Goal: Communication & Community: Ask a question

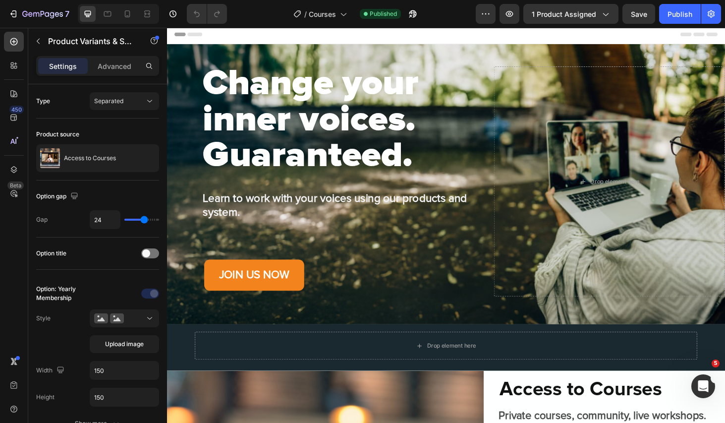
scroll to position [48, 0]
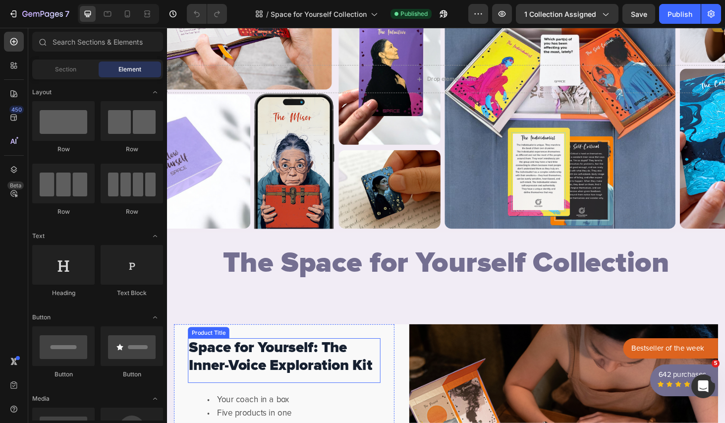
scroll to position [93, 0]
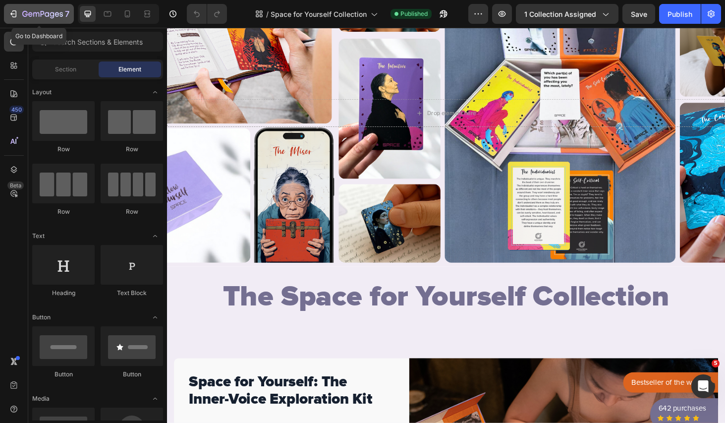
click at [58, 16] on icon "button" at bounding box center [42, 14] width 41 height 8
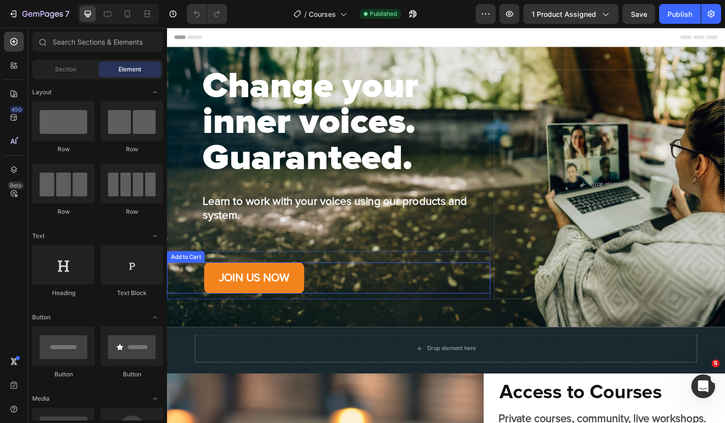
click at [326, 294] on div "JOIN US NOW Add to Cart" at bounding box center [339, 293] width 344 height 33
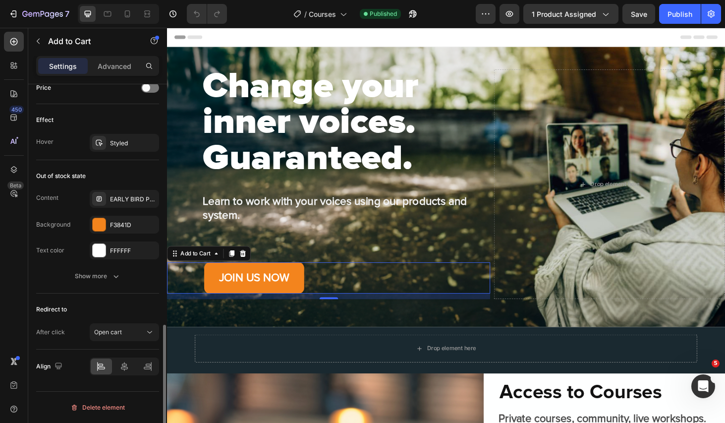
scroll to position [695, 0]
click at [338, 290] on div "JOIN US NOW Add to Cart 12" at bounding box center [339, 293] width 344 height 33
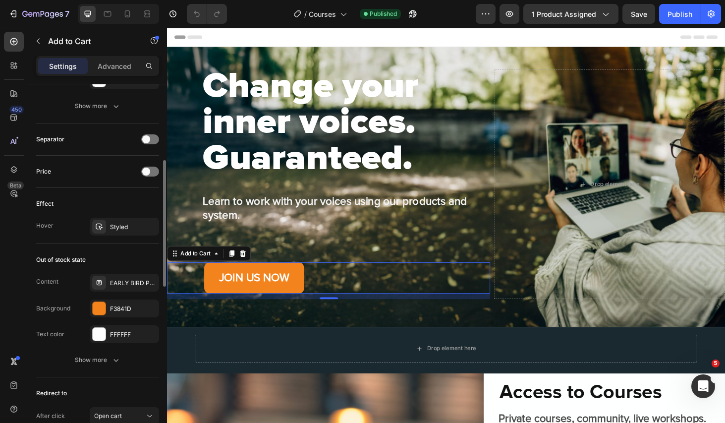
scroll to position [650, 0]
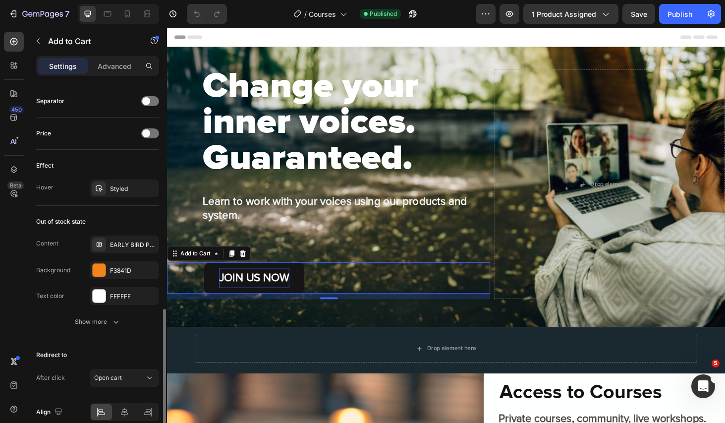
click at [227, 302] on div "JOIN US NOW" at bounding box center [259, 293] width 75 height 21
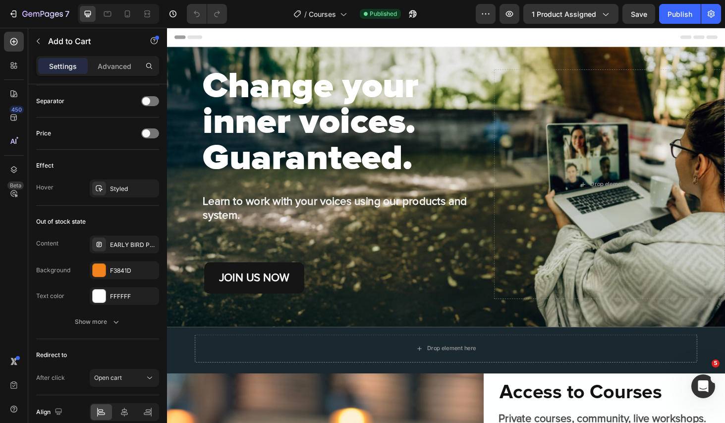
click at [214, 301] on button "JOIN US NOW" at bounding box center [260, 293] width 107 height 33
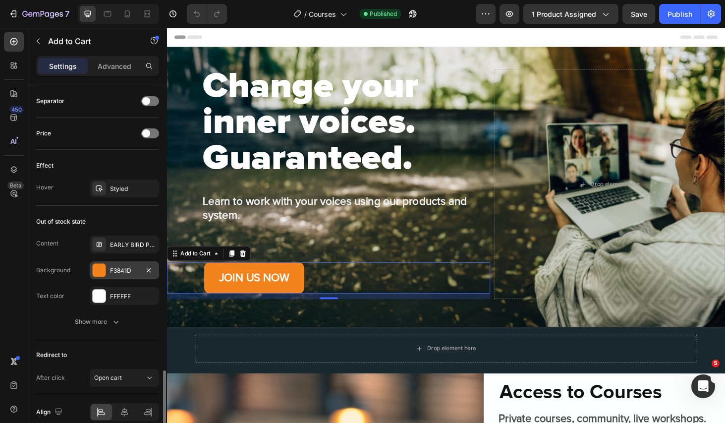
scroll to position [695, 0]
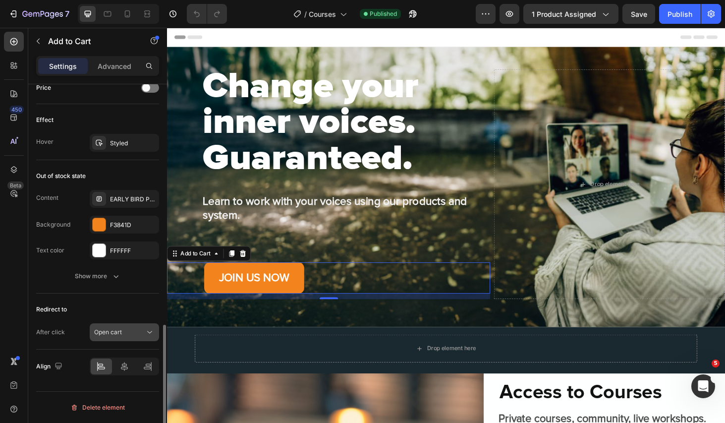
click at [129, 333] on div "Open cart" at bounding box center [119, 332] width 51 height 9
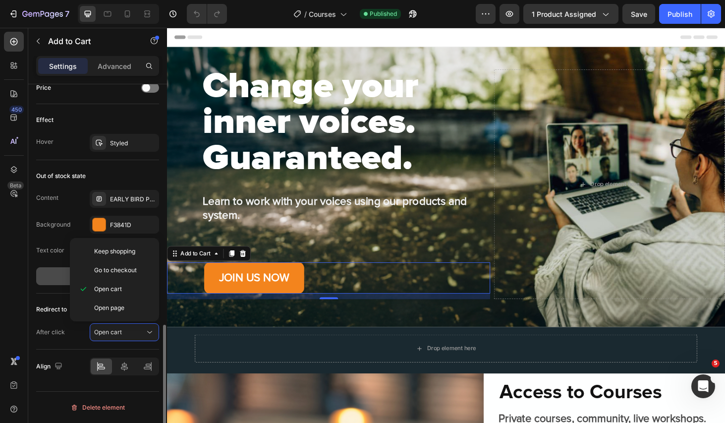
click at [54, 281] on button "Show more" at bounding box center [97, 276] width 123 height 18
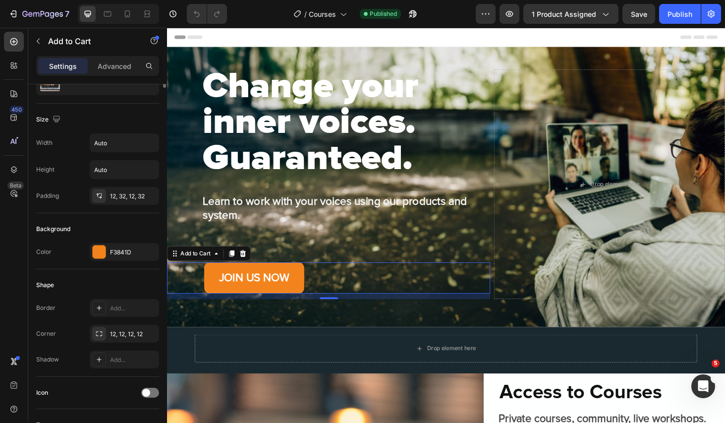
scroll to position [0, 0]
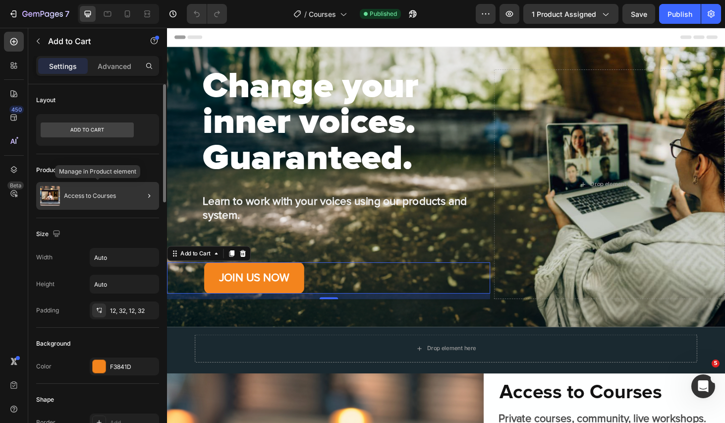
click at [98, 194] on p "Access to Courses" at bounding box center [90, 195] width 52 height 7
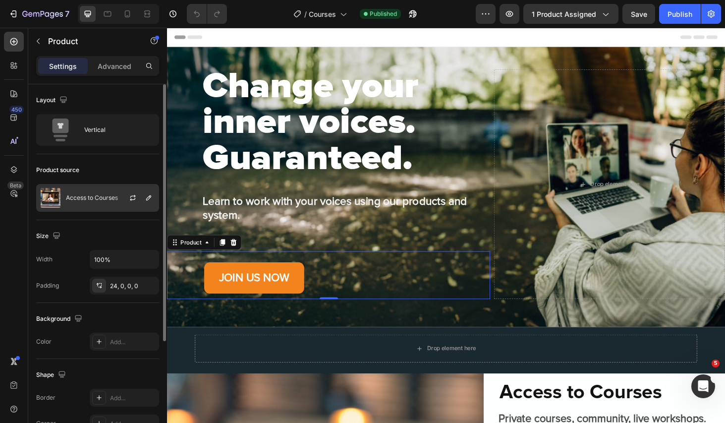
click at [107, 197] on p "Access to Courses" at bounding box center [92, 197] width 52 height 7
click at [109, 228] on div "Size" at bounding box center [97, 236] width 123 height 16
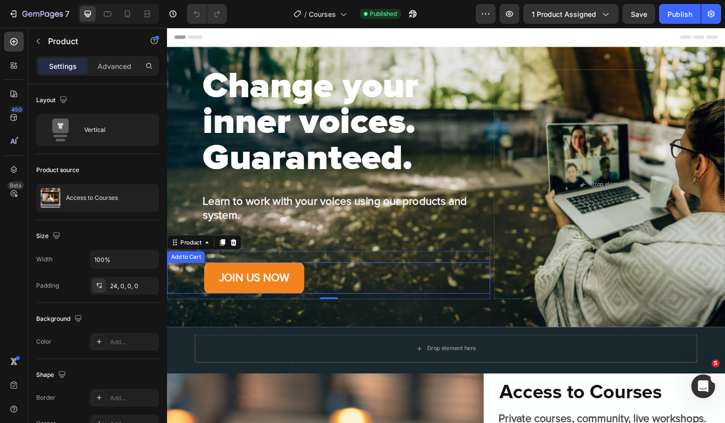
click at [352, 291] on div "JOIN US NOW Add to Cart" at bounding box center [339, 293] width 344 height 33
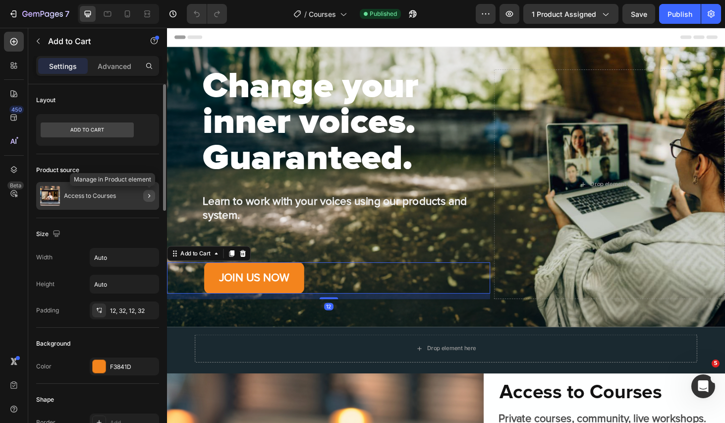
click at [149, 194] on icon "button" at bounding box center [149, 196] width 2 height 4
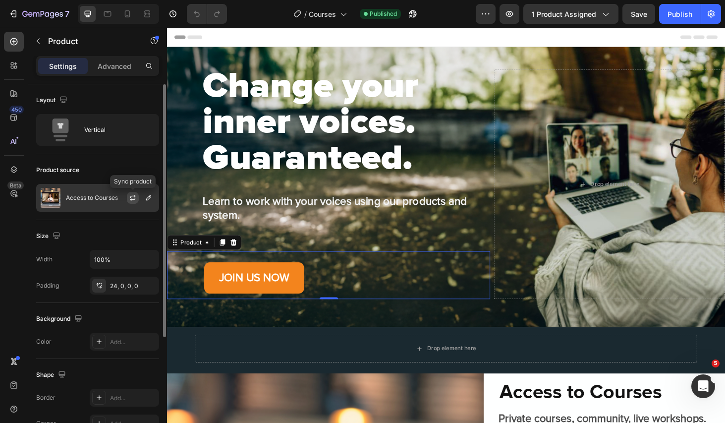
click at [132, 196] on icon "button" at bounding box center [133, 198] width 8 height 8
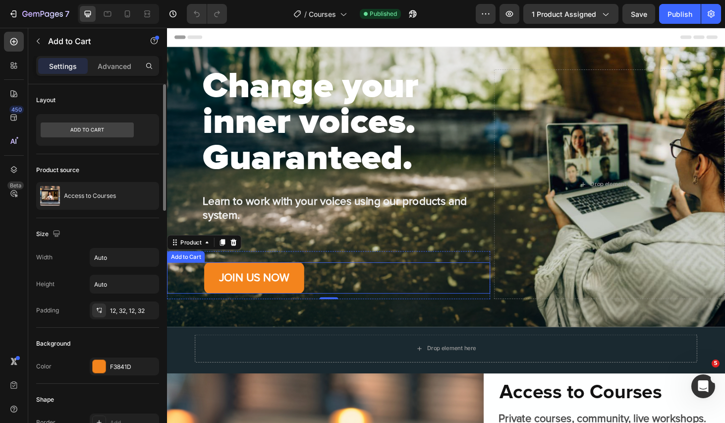
click at [353, 293] on div "JOIN US NOW Add to Cart" at bounding box center [339, 293] width 344 height 33
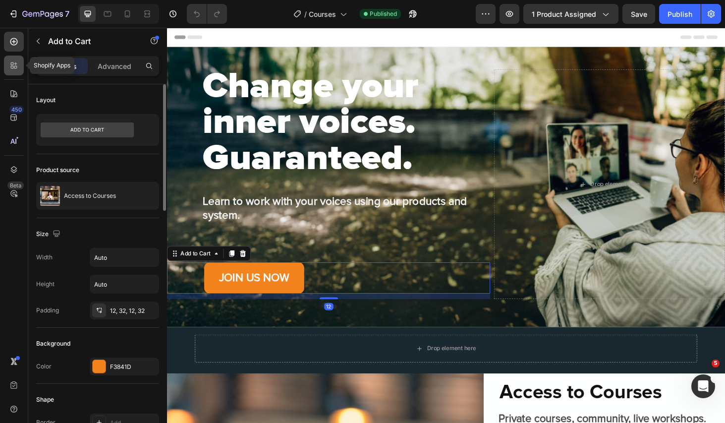
click at [14, 63] on icon at bounding box center [14, 65] width 10 height 10
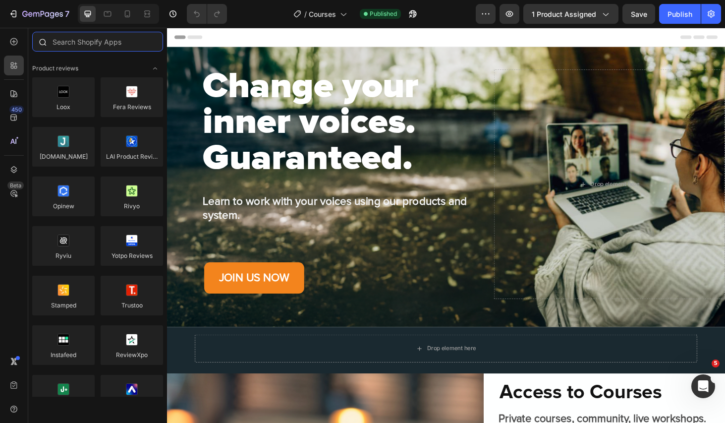
click at [98, 43] on input "text" at bounding box center [97, 42] width 131 height 20
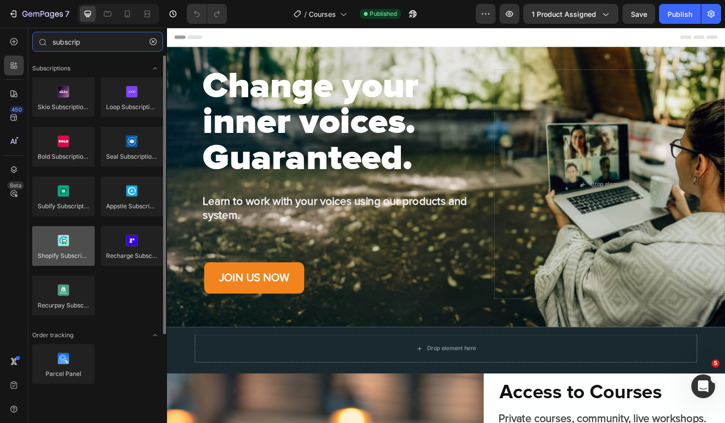
type input "subscrip"
click at [65, 250] on div at bounding box center [63, 246] width 62 height 40
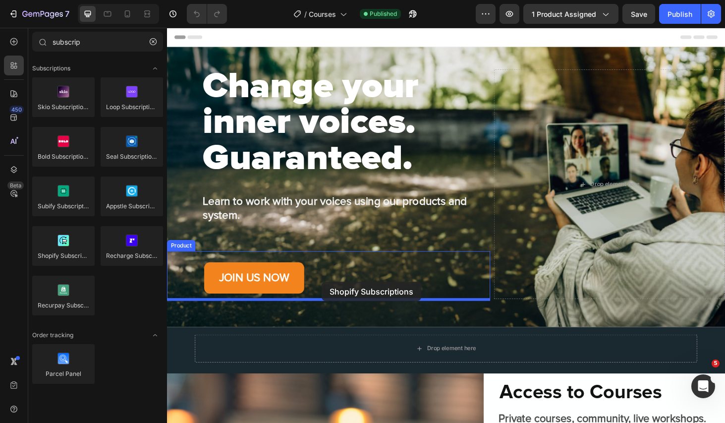
drag, startPoint x: 232, startPoint y: 277, endPoint x: 332, endPoint y: 298, distance: 102.2
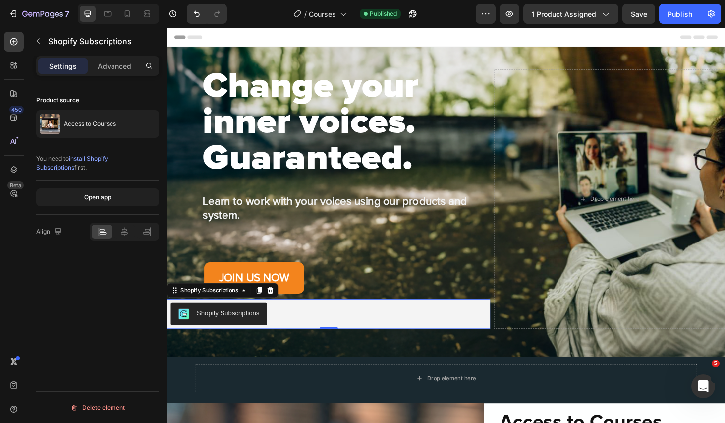
click at [366, 332] on div "Shopify Subscriptions" at bounding box center [339, 333] width 336 height 24
click at [124, 229] on icon at bounding box center [124, 231] width 10 height 10
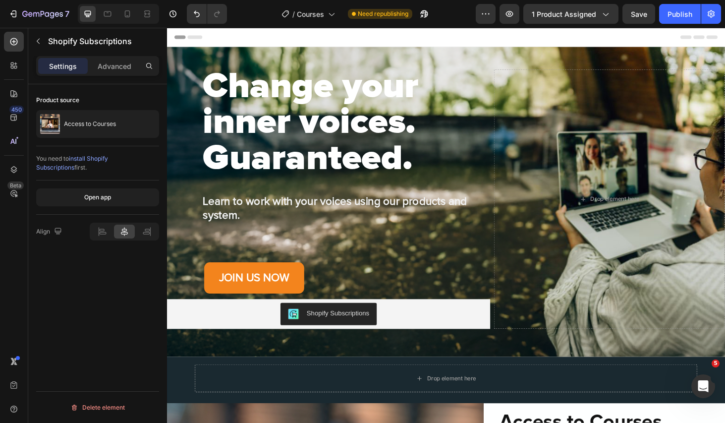
click at [326, 332] on div "Shopify Subscriptions" at bounding box center [349, 332] width 67 height 10
click at [363, 328] on div "Shopify Subscriptions" at bounding box center [349, 332] width 67 height 10
click at [305, 335] on img "Shopify Subscriptions" at bounding box center [302, 333] width 12 height 12
click at [362, 339] on button "Shopify Subscriptions" at bounding box center [339, 333] width 103 height 24
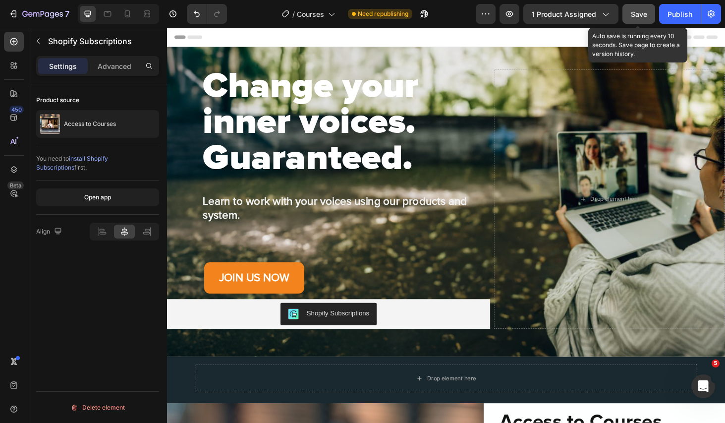
click at [639, 14] on span "Save" at bounding box center [639, 14] width 16 height 8
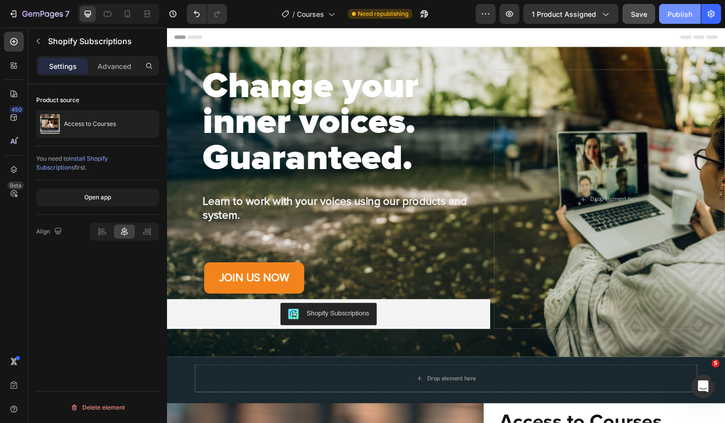
click at [674, 14] on div "Publish" at bounding box center [679, 14] width 25 height 10
click at [471, 332] on div "Shopify Subscriptions" at bounding box center [339, 333] width 336 height 24
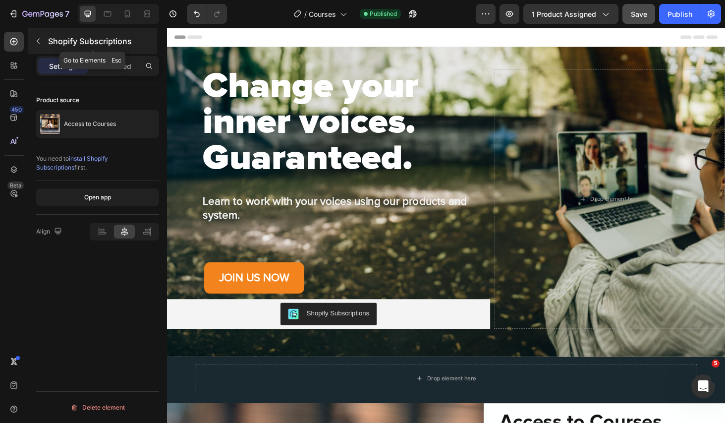
click at [39, 42] on icon "button" at bounding box center [38, 41] width 8 height 8
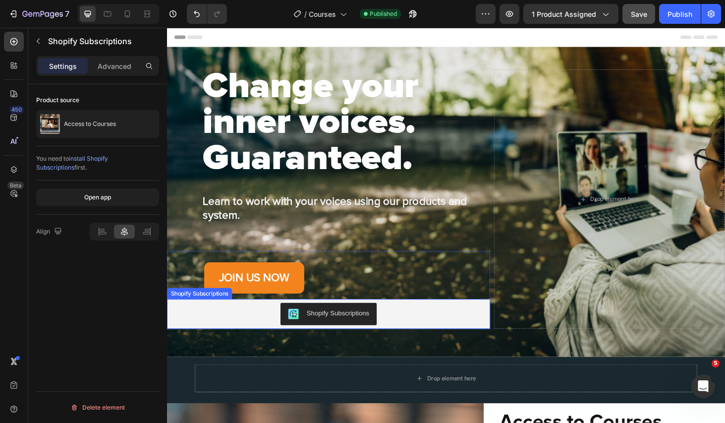
click at [241, 340] on div "Shopify Subscriptions" at bounding box center [339, 333] width 336 height 24
click at [277, 305] on icon at bounding box center [277, 307] width 6 height 7
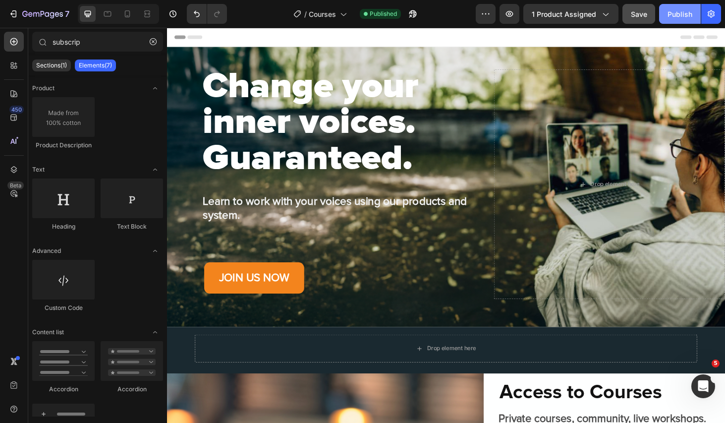
click at [667, 14] on div "Publish" at bounding box center [679, 14] width 25 height 10
click at [700, 377] on icon "Open Intercom Messenger" at bounding box center [702, 385] width 16 height 16
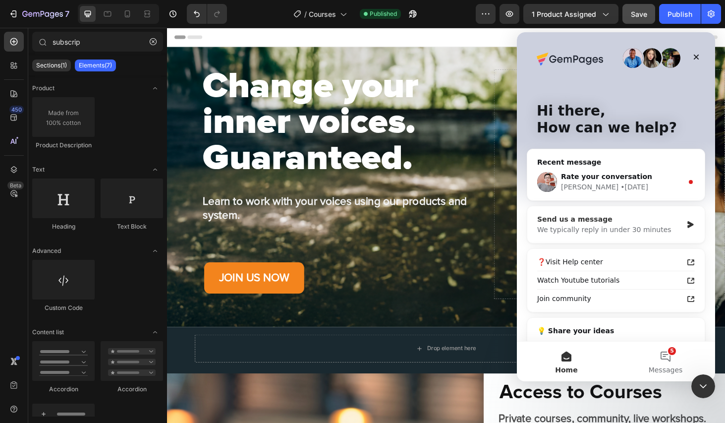
click at [583, 226] on div "We typically reply in under 30 minutes" at bounding box center [609, 229] width 145 height 10
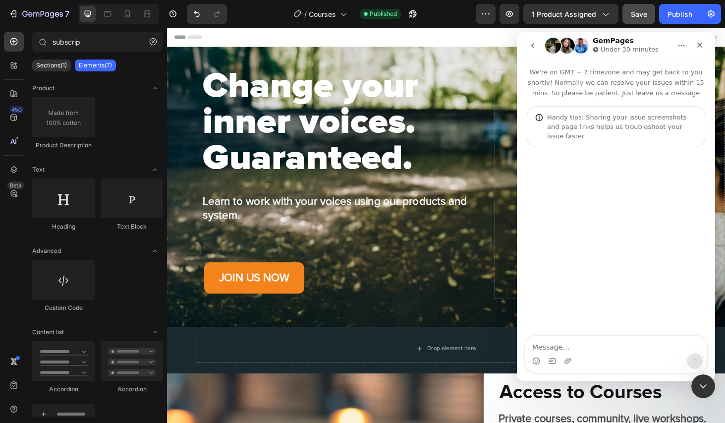
click at [583, 247] on div "Intercom messenger" at bounding box center [616, 242] width 198 height 190
click at [558, 339] on textarea "Message…" at bounding box center [615, 344] width 181 height 17
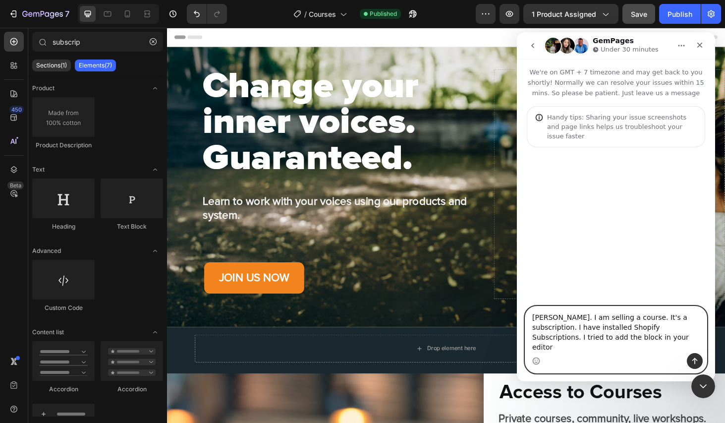
click at [555, 343] on textarea "[PERSON_NAME]. I am selling a course. It's a subscription. I have installed Sho…" at bounding box center [615, 329] width 181 height 47
click at [642, 350] on textarea "[PERSON_NAME]. I am selling a course. It's a subscription. I have installed Sho…" at bounding box center [615, 329] width 181 height 47
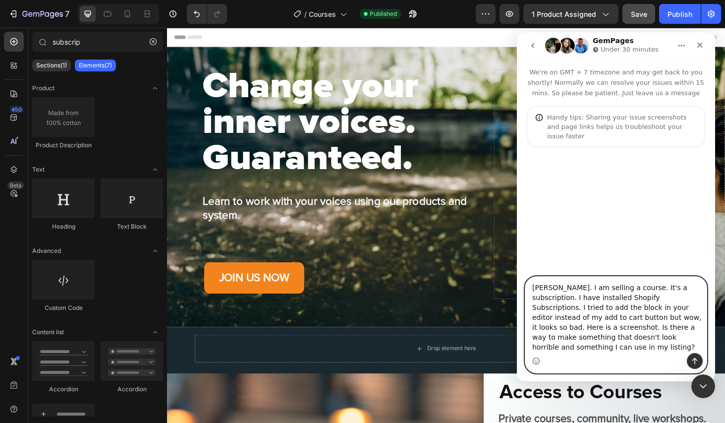
type textarea "[PERSON_NAME]. I am selling a course. It's a subscription. I have installed Sho…"
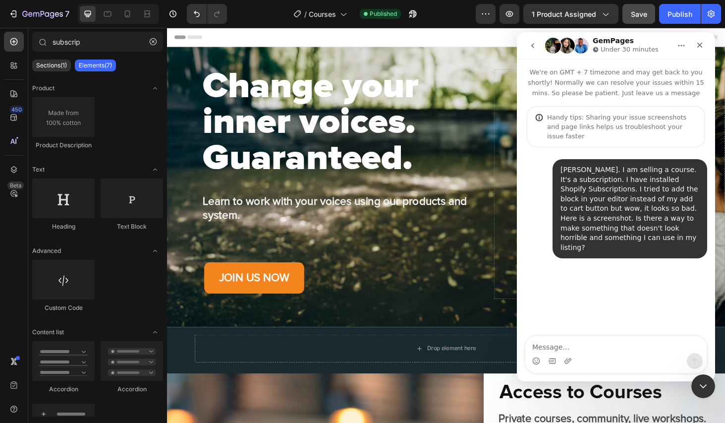
click at [568, 363] on icon "Upload attachment" at bounding box center [568, 361] width 8 height 8
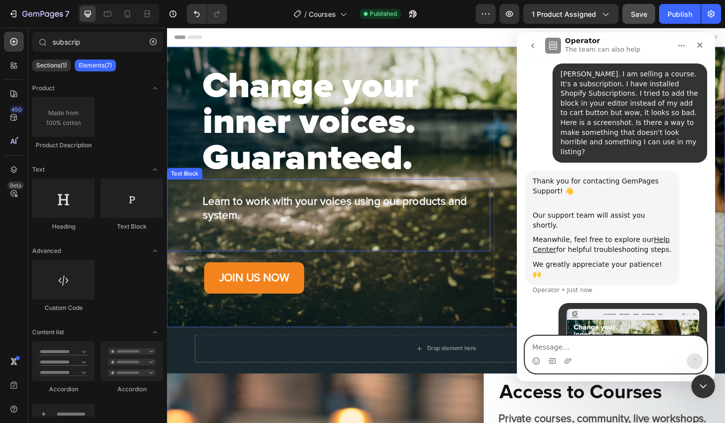
scroll to position [121, 0]
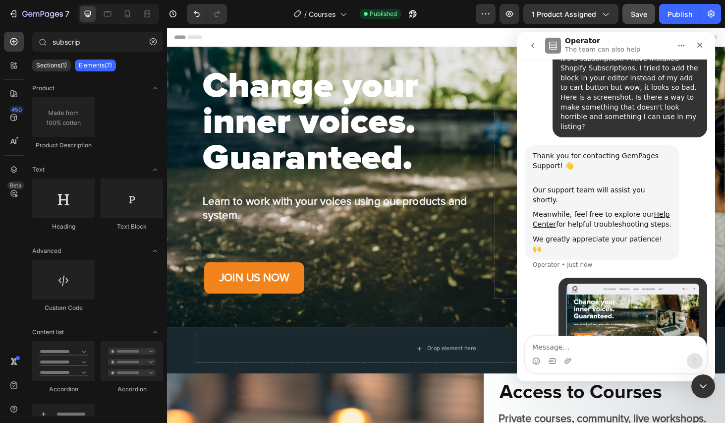
click at [606, 294] on img "user says…" at bounding box center [632, 320] width 133 height 74
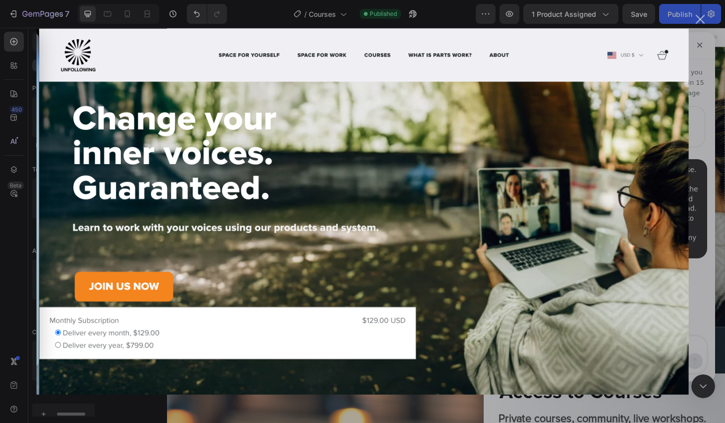
scroll to position [121, 0]
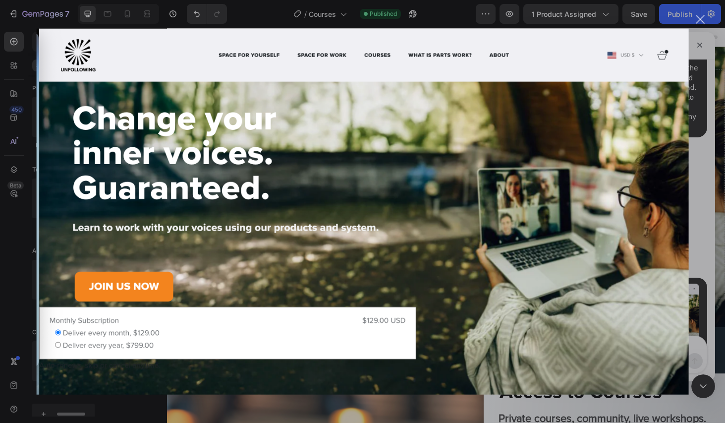
click at [701, 20] on div "Close" at bounding box center [700, 19] width 9 height 9
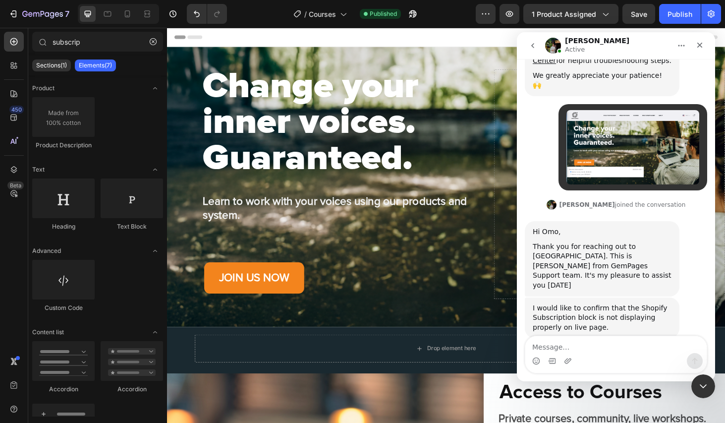
scroll to position [287, 0]
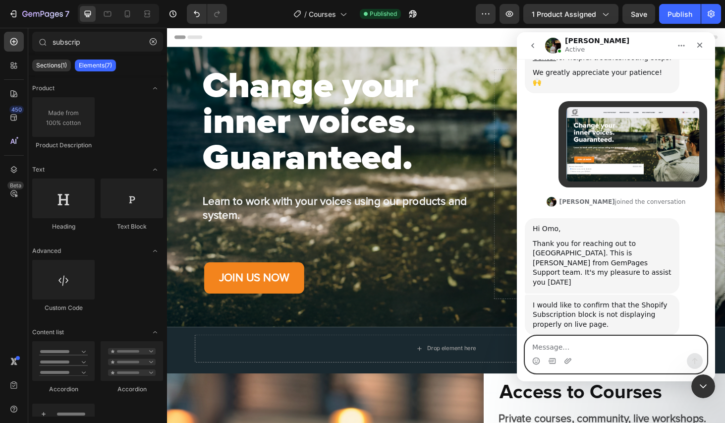
click at [598, 345] on textarea "Message…" at bounding box center [615, 344] width 181 height 17
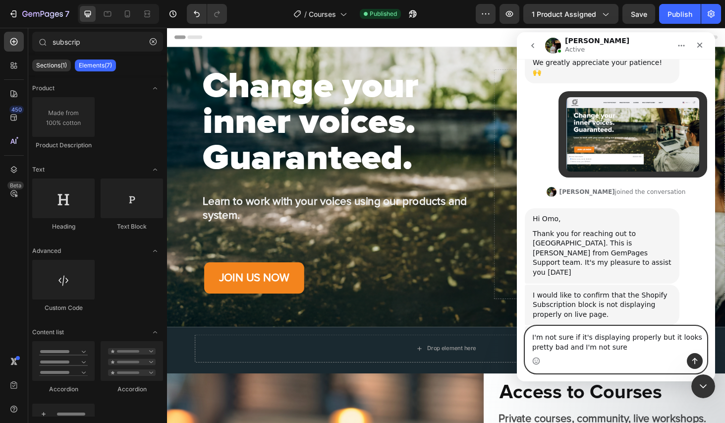
scroll to position [301, 0]
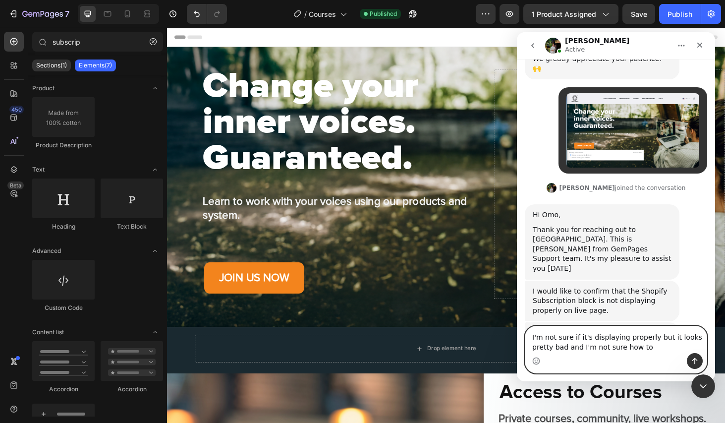
type textarea "I'm not sure if it's displaying properly but it looks pretty bad and I'm not su…"
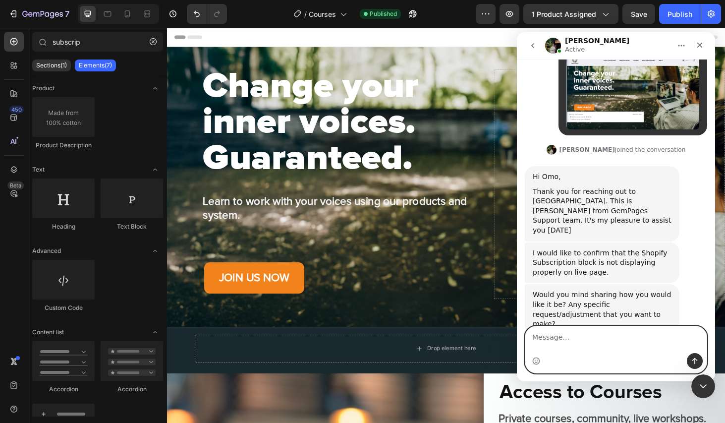
scroll to position [330, 0]
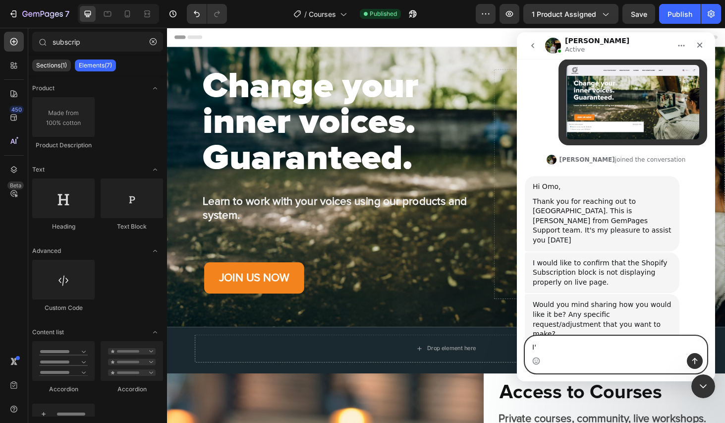
type textarea "I"
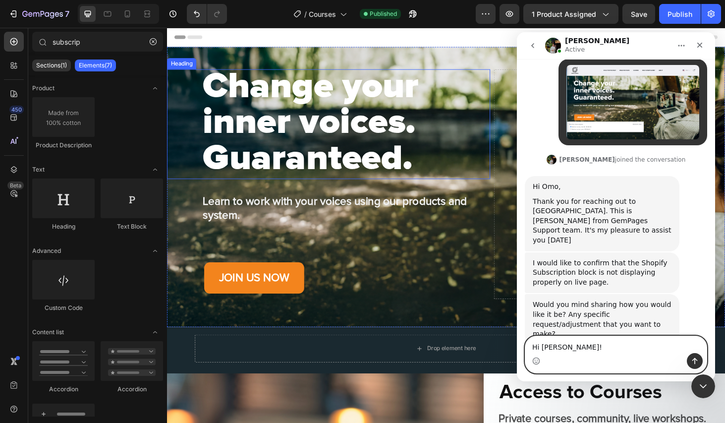
type textarea "Hi Jeremy!"
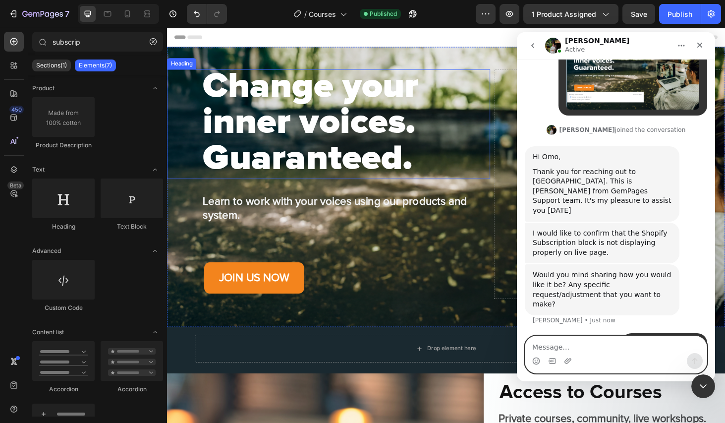
paste textarea "https://unfollowing.com/products/courses-community"
type textarea "[URL][DOMAIN_NAME]"
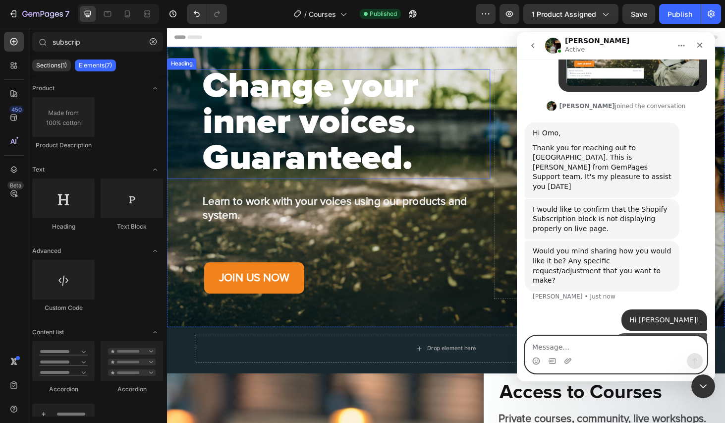
scroll to position [391, 0]
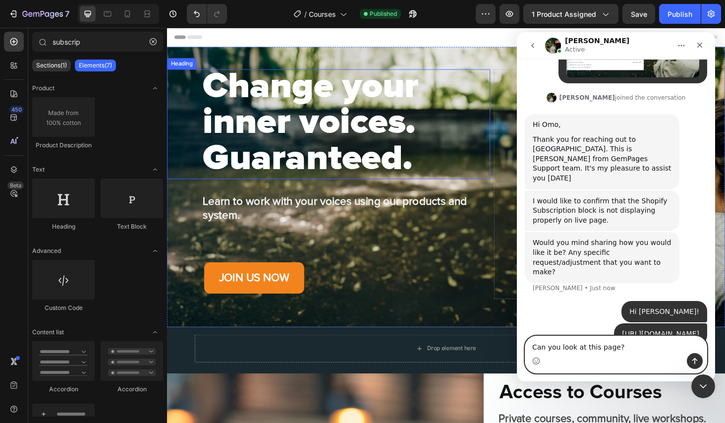
type textarea "Can you look at this page?"
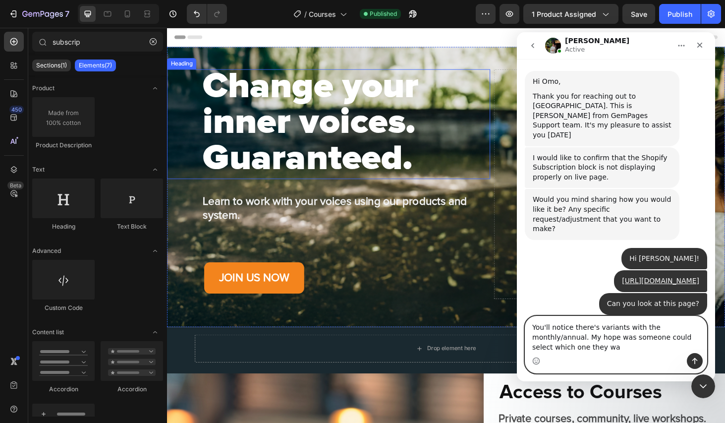
scroll to position [444, 0]
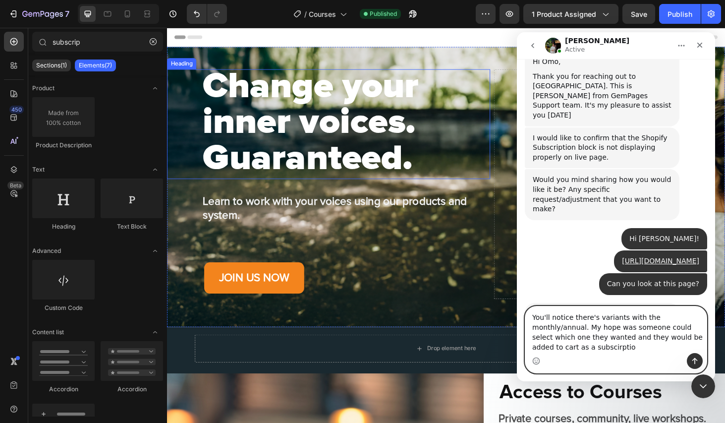
type textarea "You'll notice there's variants with the monthly/annual. My hope was someone cou…"
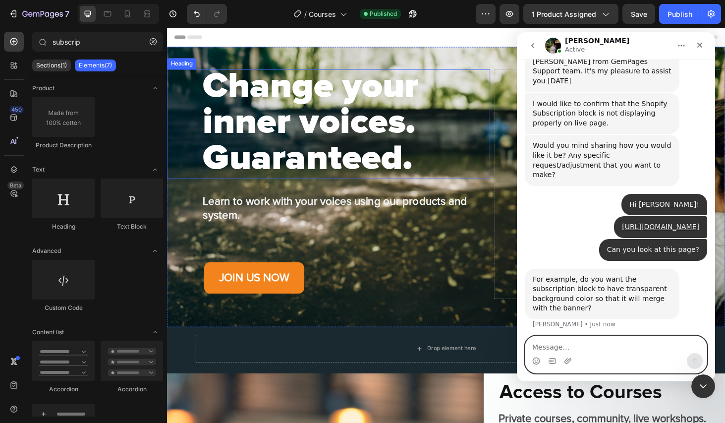
scroll to position [493, 0]
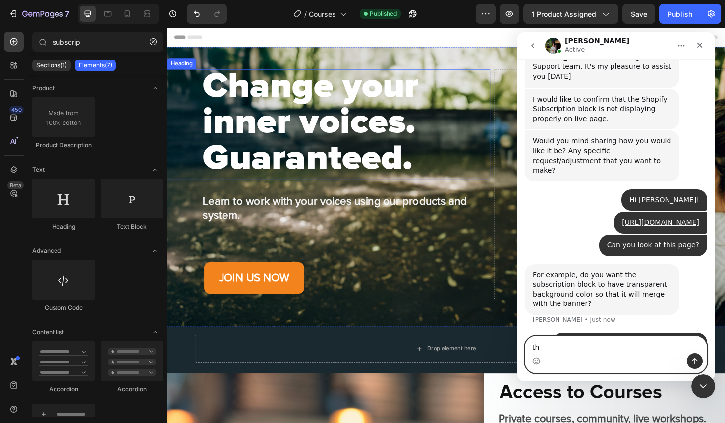
type textarea "t"
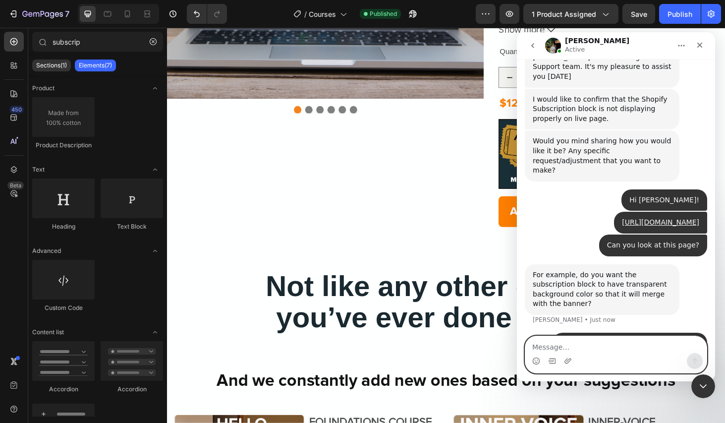
scroll to position [633, 0]
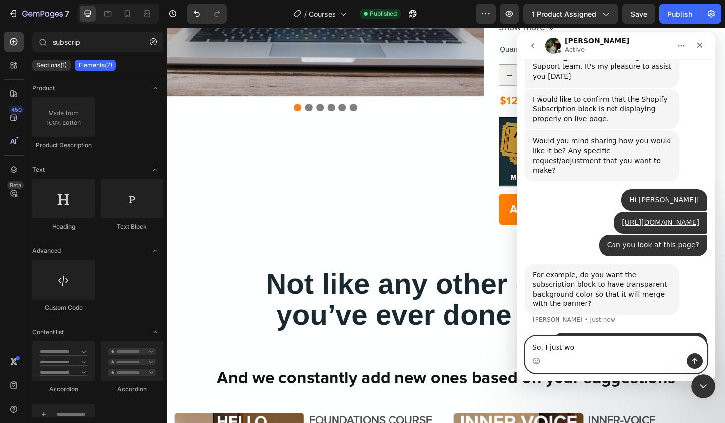
type textarea "So, I just w"
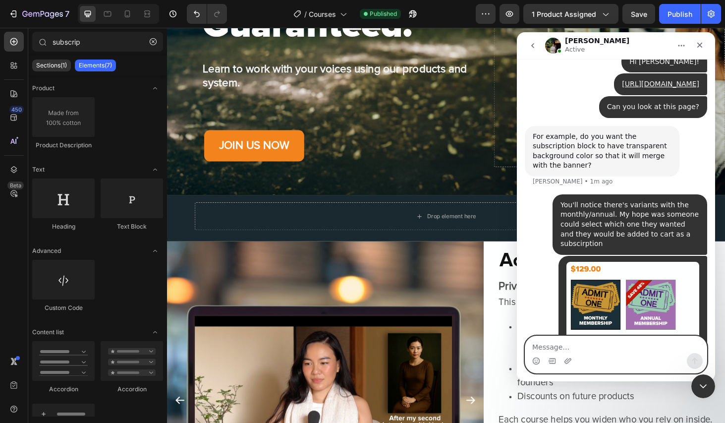
scroll to position [646, 0]
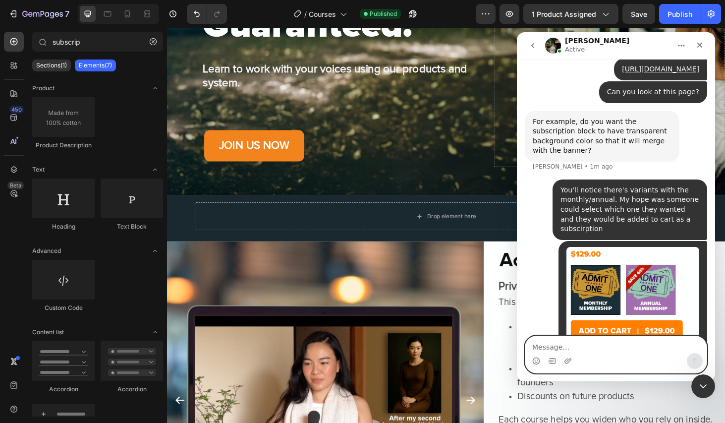
click at [609, 348] on textarea "Message…" at bounding box center [615, 344] width 181 height 17
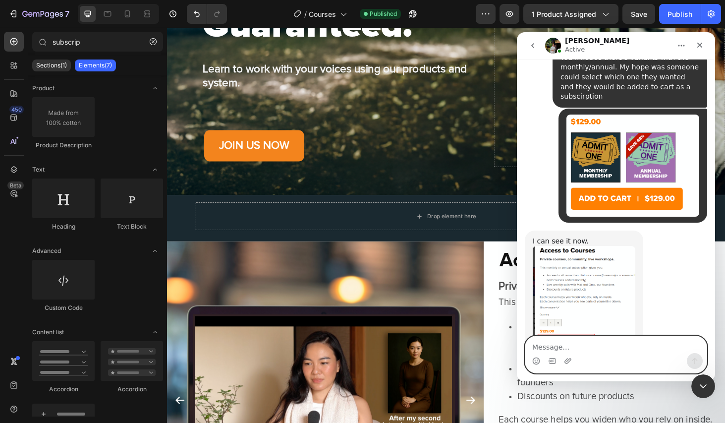
scroll to position [770, 0]
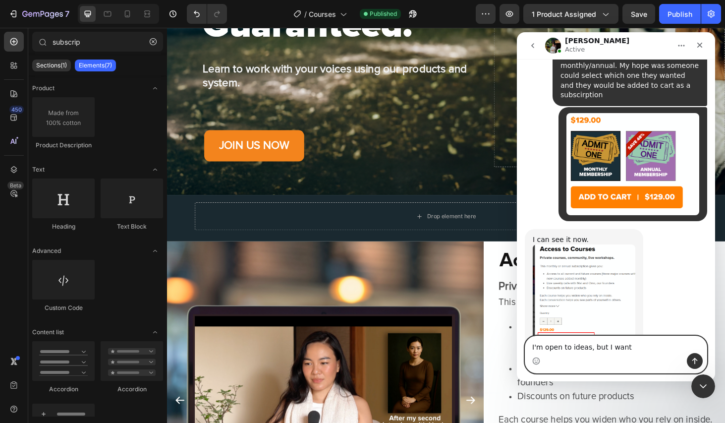
type textarea "I'm open to ideas, but I want"
type textarea "not sure what'"
click at [621, 345] on textarea "Message…" at bounding box center [615, 344] width 181 height 17
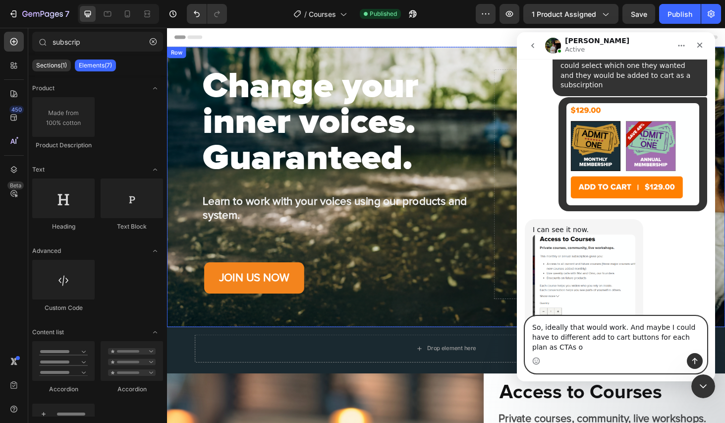
scroll to position [790, 0]
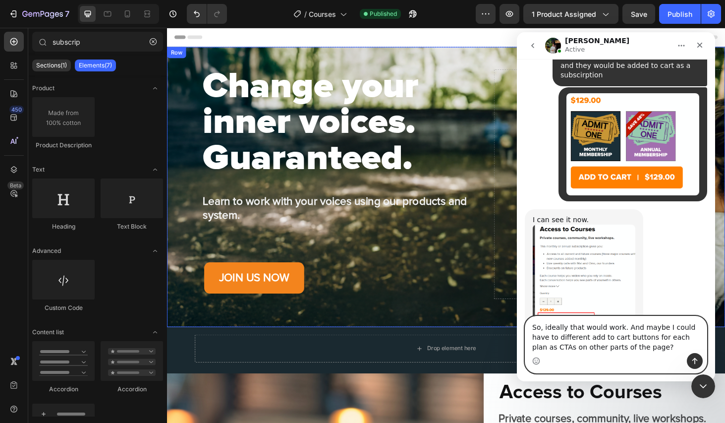
type textarea "So, ideally that would work. And maybe I could have to different add to cart bu…"
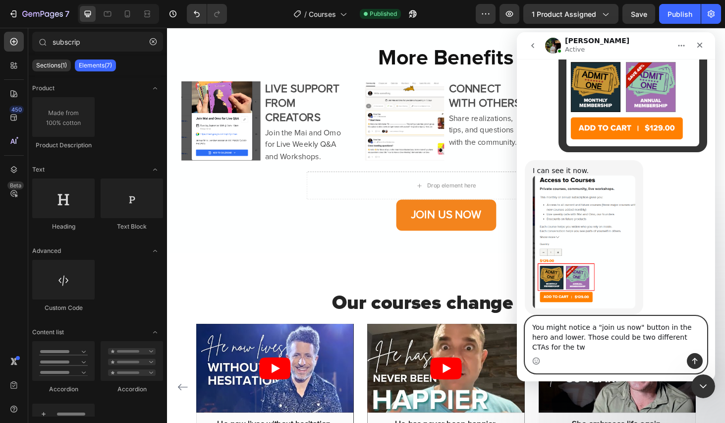
scroll to position [849, 0]
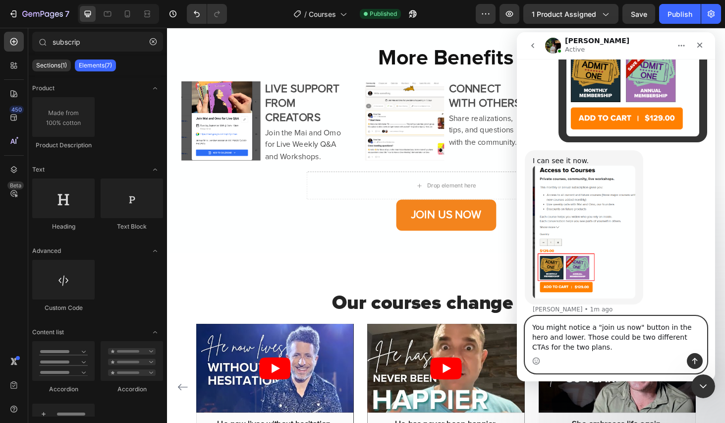
type textarea "You might notice a "join us now" button in the hero and lower. Those could be t…"
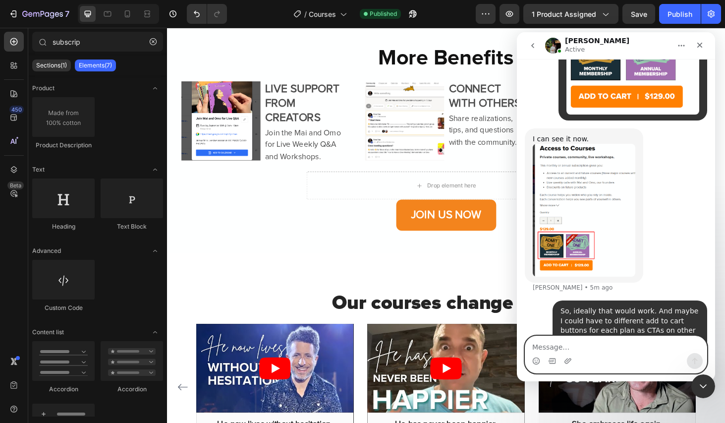
scroll to position [909, 0]
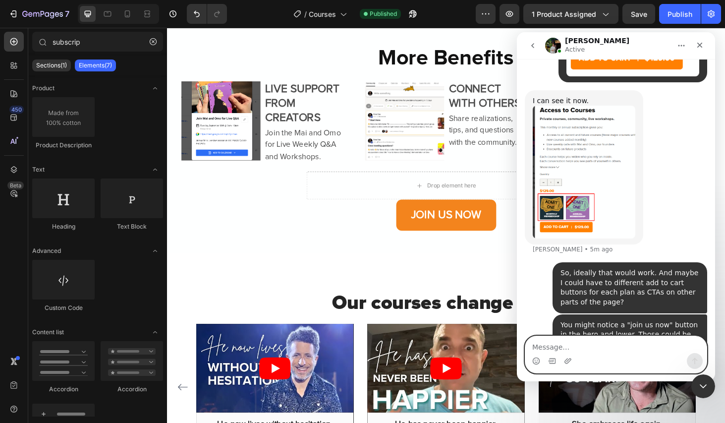
click at [592, 343] on textarea "Message…" at bounding box center [615, 344] width 181 height 17
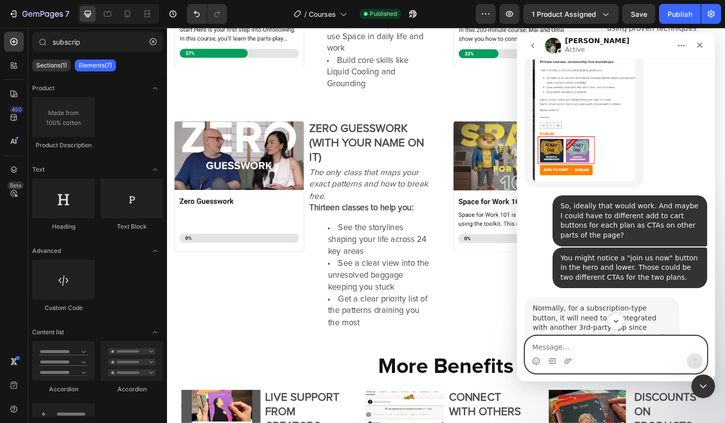
scroll to position [976, 0]
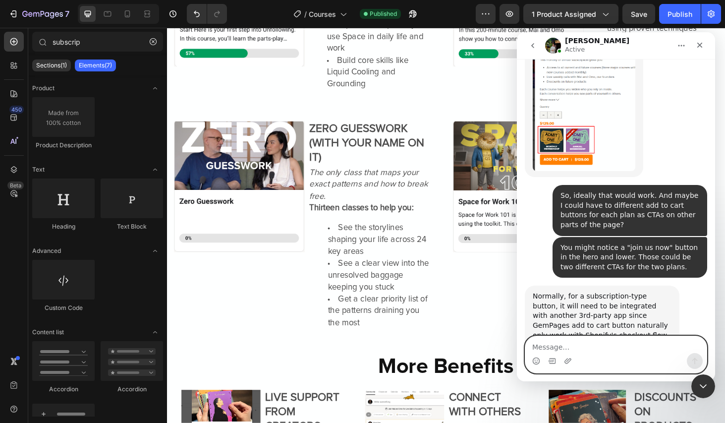
click at [594, 348] on textarea "Message…" at bounding box center [615, 344] width 181 height 17
click at [635, 351] on textarea "Message…" at bounding box center [615, 344] width 181 height 17
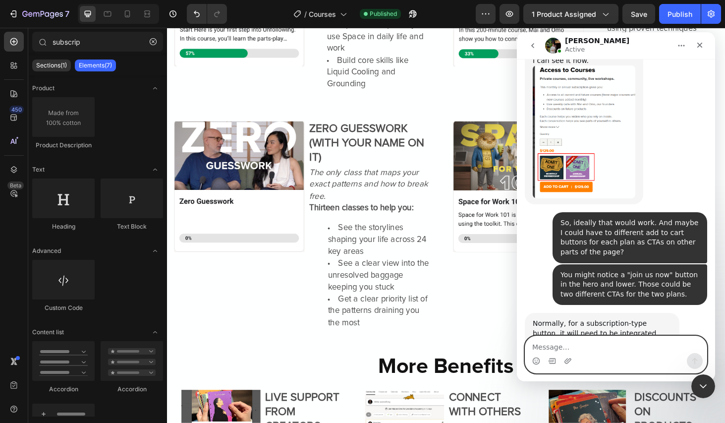
click at [619, 340] on textarea "Message…" at bounding box center [615, 344] width 181 height 17
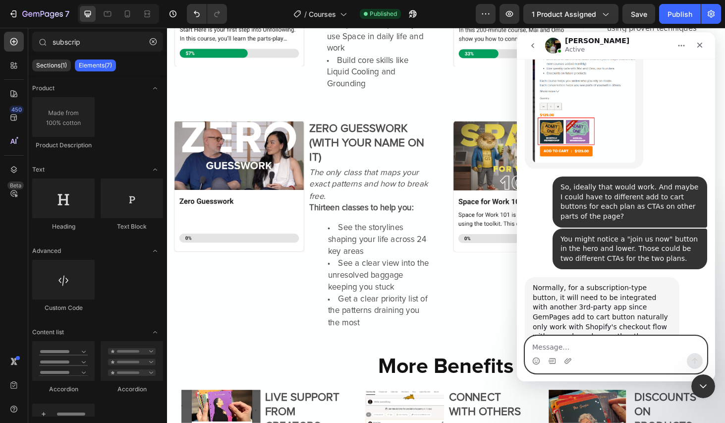
click at [621, 352] on textarea "Message…" at bounding box center [615, 344] width 181 height 17
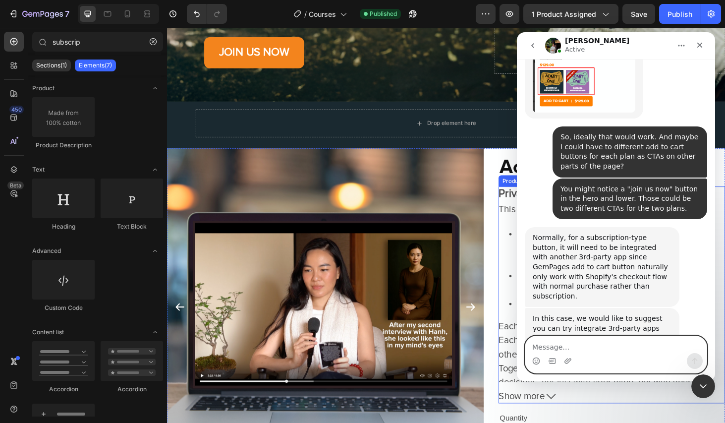
scroll to position [1049, 0]
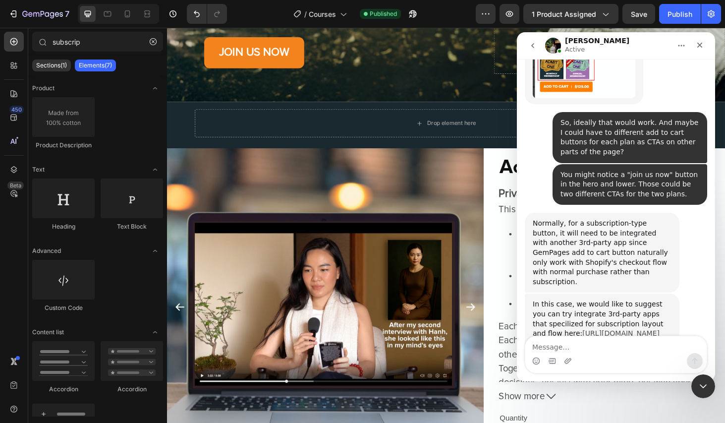
click at [610, 329] on link "https://help.gempages.net/articles/create-a-product-page-with-subscription-widg…" at bounding box center [620, 333] width 77 height 8
click at [570, 338] on textarea "Message…" at bounding box center [615, 344] width 181 height 17
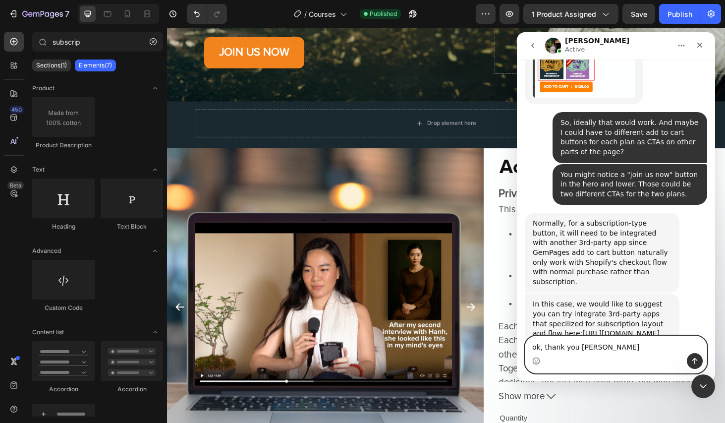
type textarea "ok, thank you Jeremy"
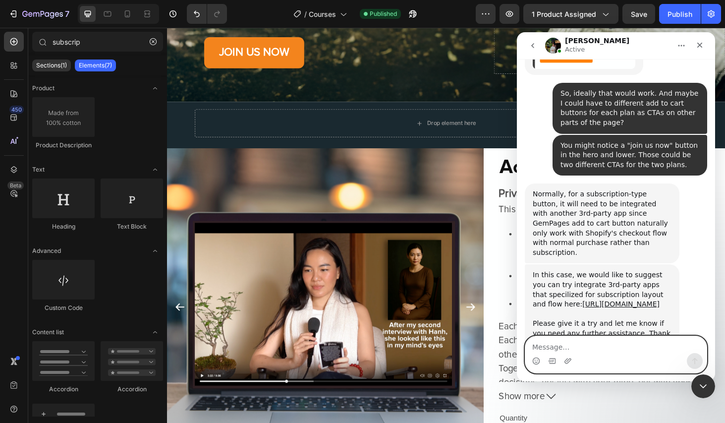
scroll to position [1079, 0]
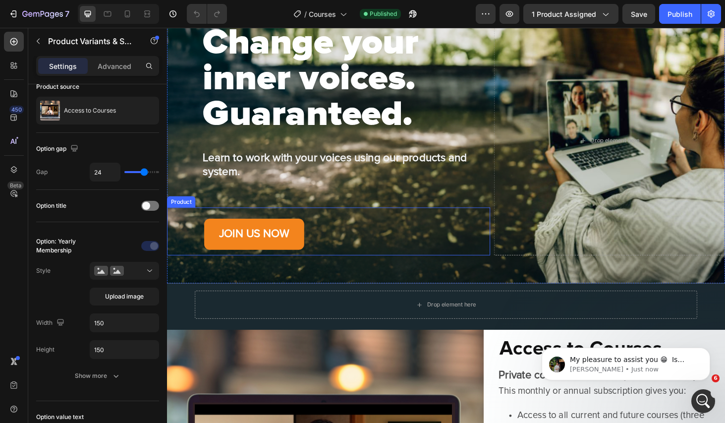
scroll to position [53, 0]
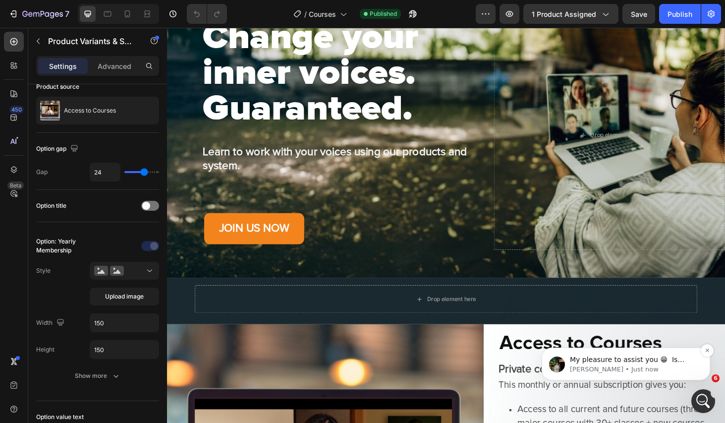
click at [629, 359] on p "My pleasure to assist you 😁 ​ Is there anything else you would like help with t…" at bounding box center [634, 360] width 128 height 10
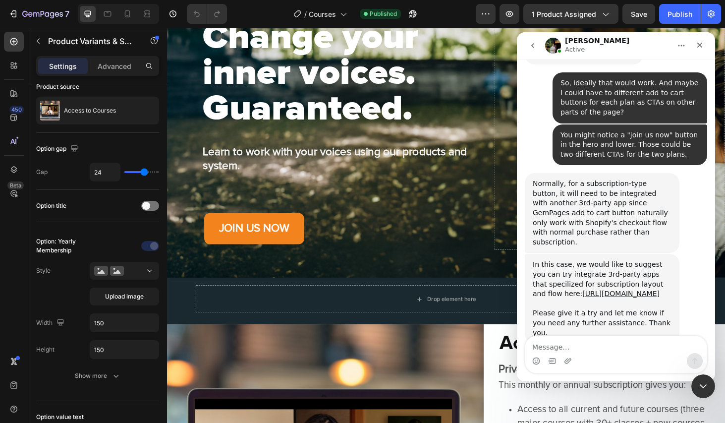
scroll to position [1137, 0]
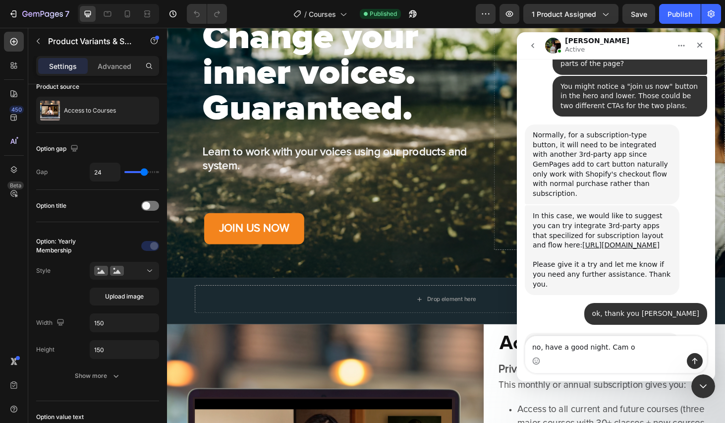
type textarea "no, have a good night. Cam on"
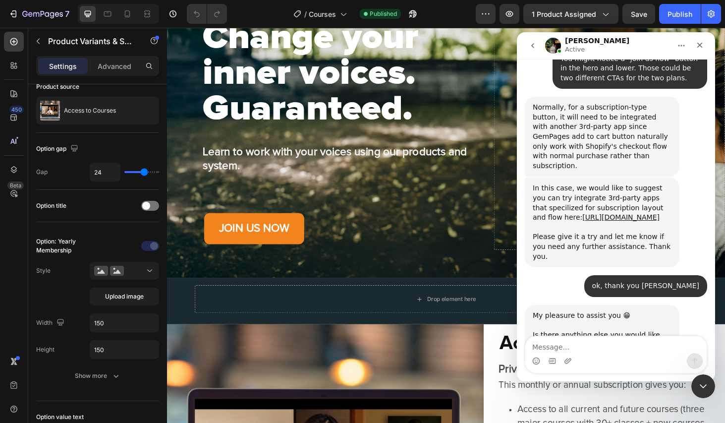
scroll to position [1167, 0]
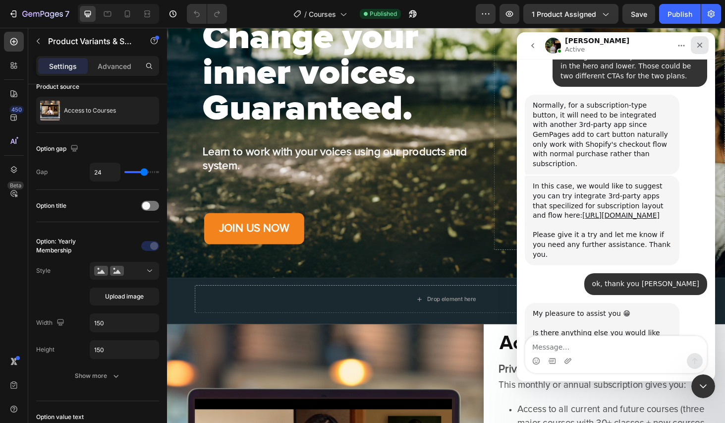
click at [698, 42] on icon "Close" at bounding box center [700, 45] width 8 height 8
